Goal: Communication & Community: Answer question/provide support

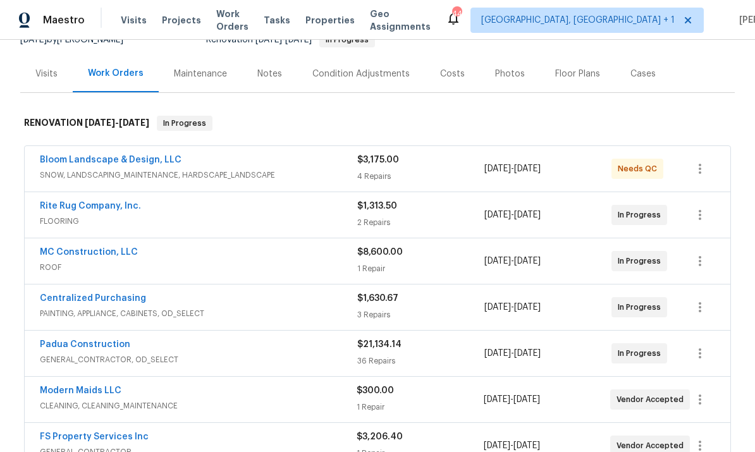
scroll to position [139, 0]
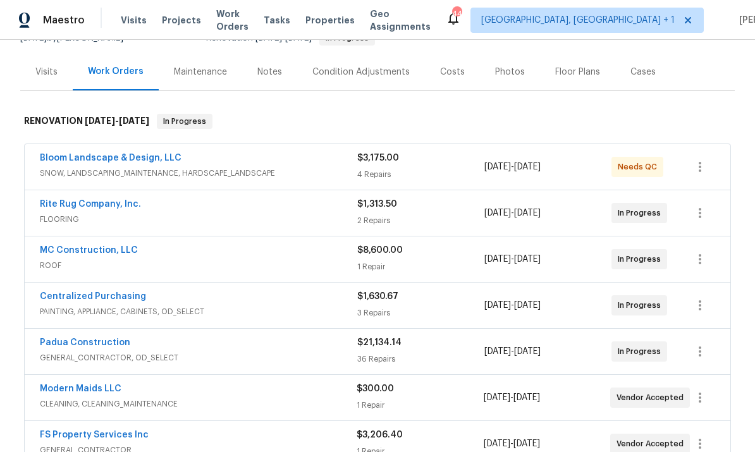
click at [109, 345] on link "Padua Construction" at bounding box center [85, 342] width 90 height 9
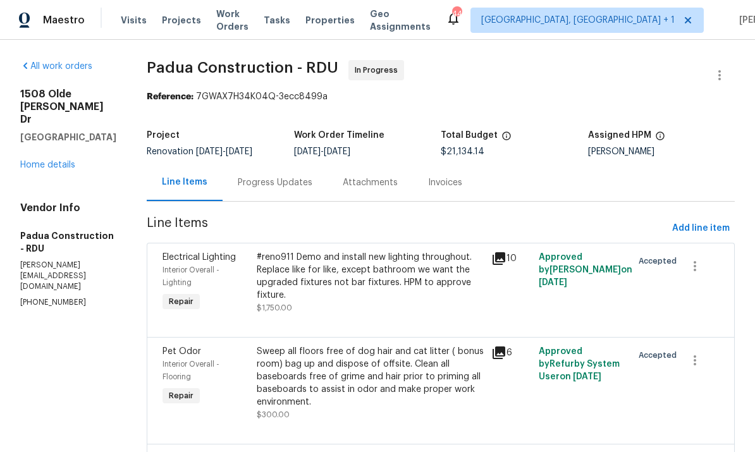
click at [253, 178] on div "Progress Updates" at bounding box center [275, 182] width 75 height 13
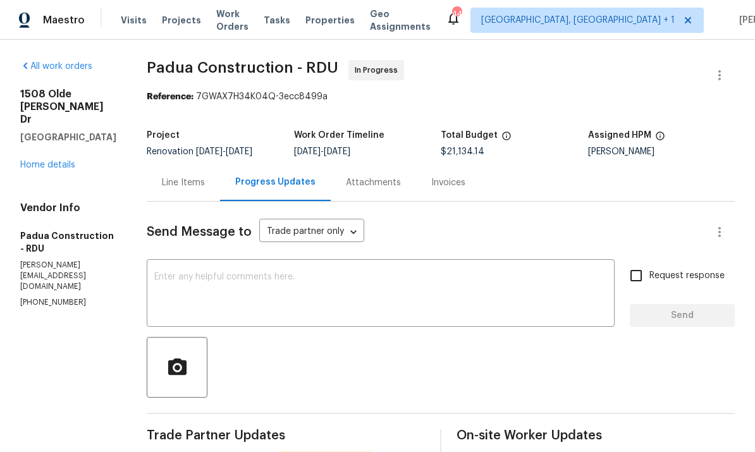
scroll to position [47, 0]
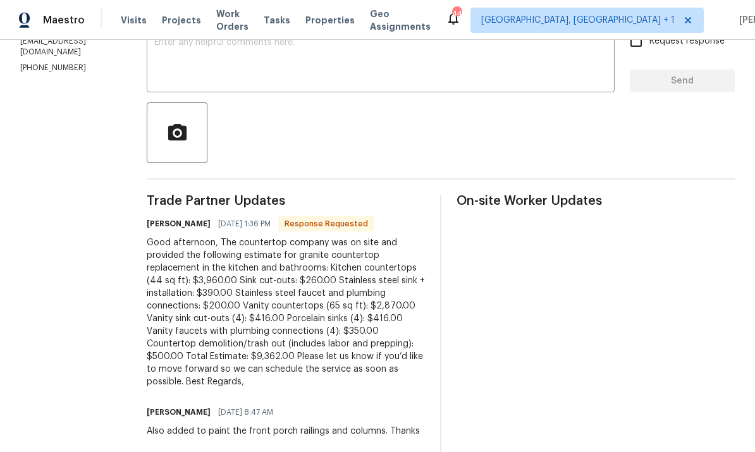
scroll to position [236, 0]
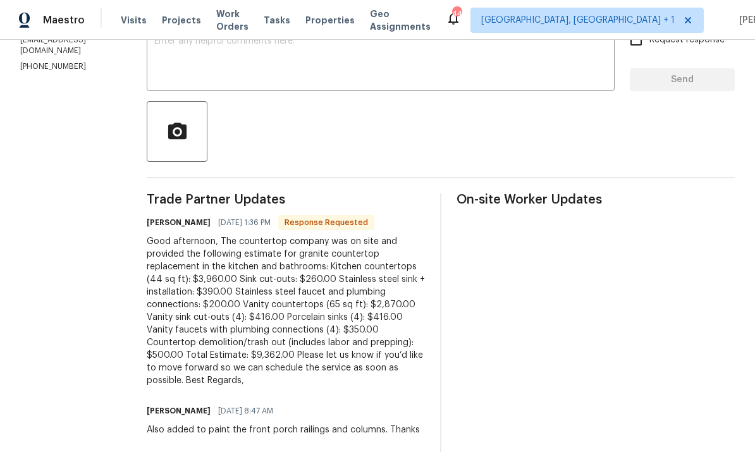
click at [154, 37] on textarea at bounding box center [380, 59] width 453 height 44
type textarea "O"
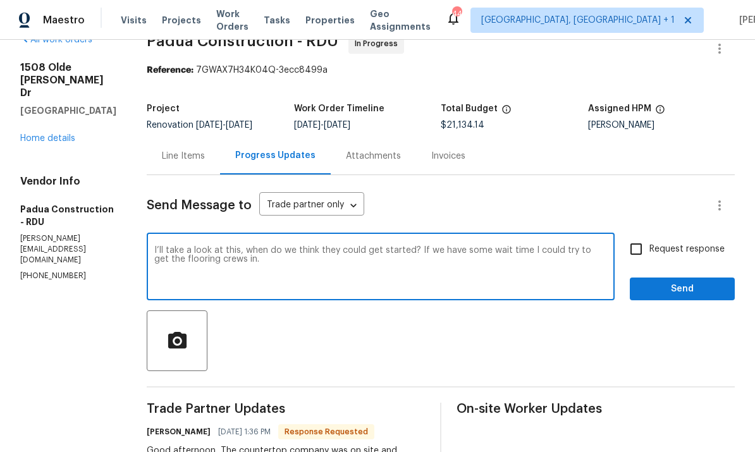
scroll to position [28, 0]
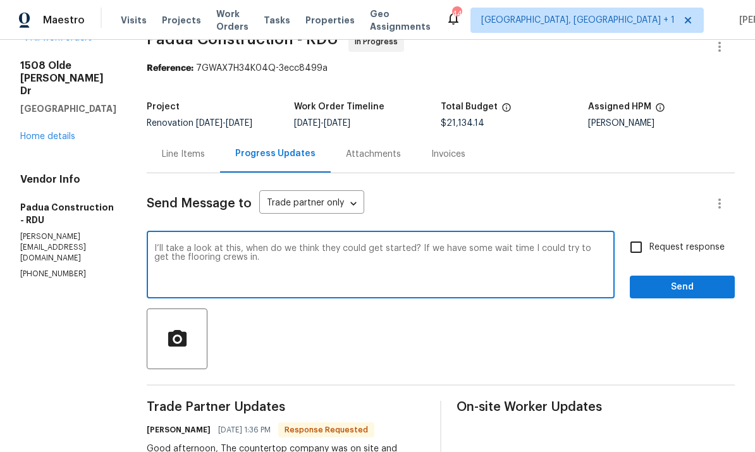
click at [221, 261] on textarea "I’ll take a look at this, when do we think they could get started? If we have s…" at bounding box center [380, 266] width 453 height 44
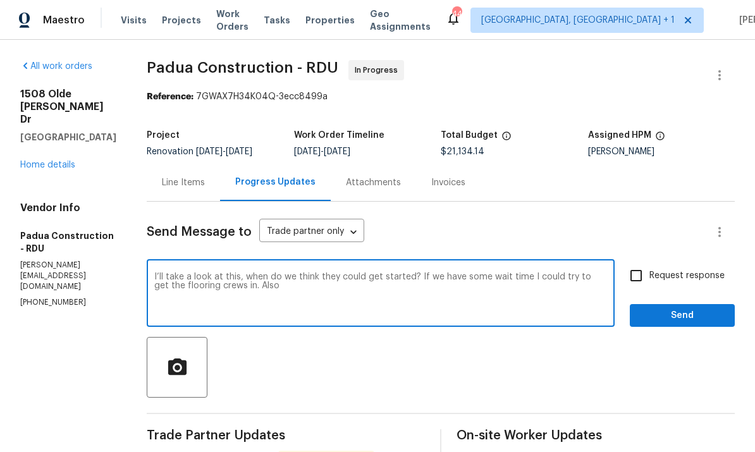
scroll to position [0, 0]
click at [240, 273] on textarea "I’ll take a look at this, when do we think they could get started? If we have s…" at bounding box center [380, 295] width 453 height 44
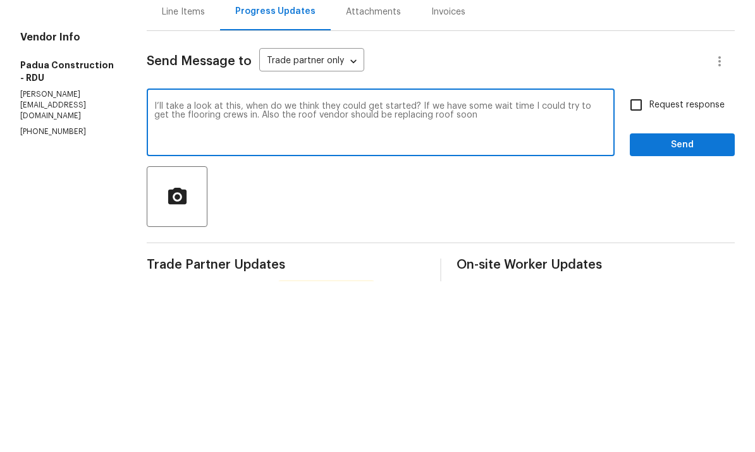
type textarea "I’ll take a look at this, when do we think they could get started? If we have s…"
click at [632, 262] on input "Request response" at bounding box center [636, 275] width 27 height 27
checkbox input "true"
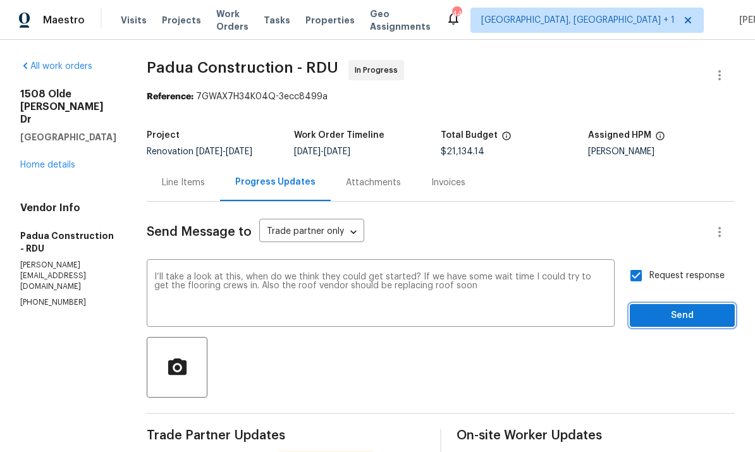
click at [681, 308] on span "Send" at bounding box center [682, 316] width 85 height 16
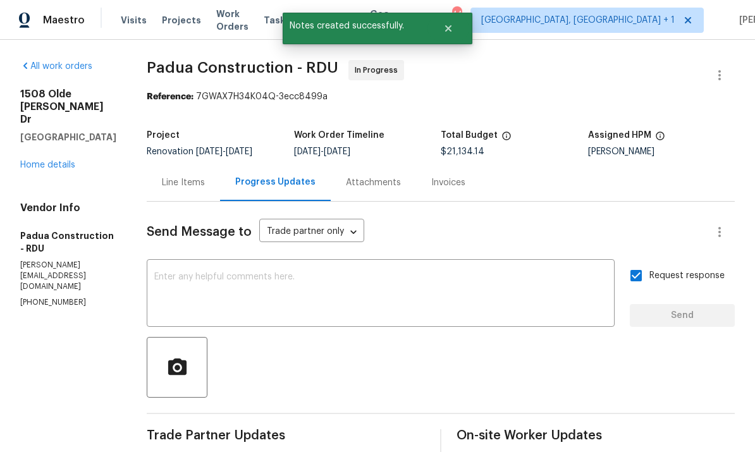
click at [55, 161] on link "Home details" at bounding box center [47, 165] width 55 height 9
